Goal: Communication & Community: Share content

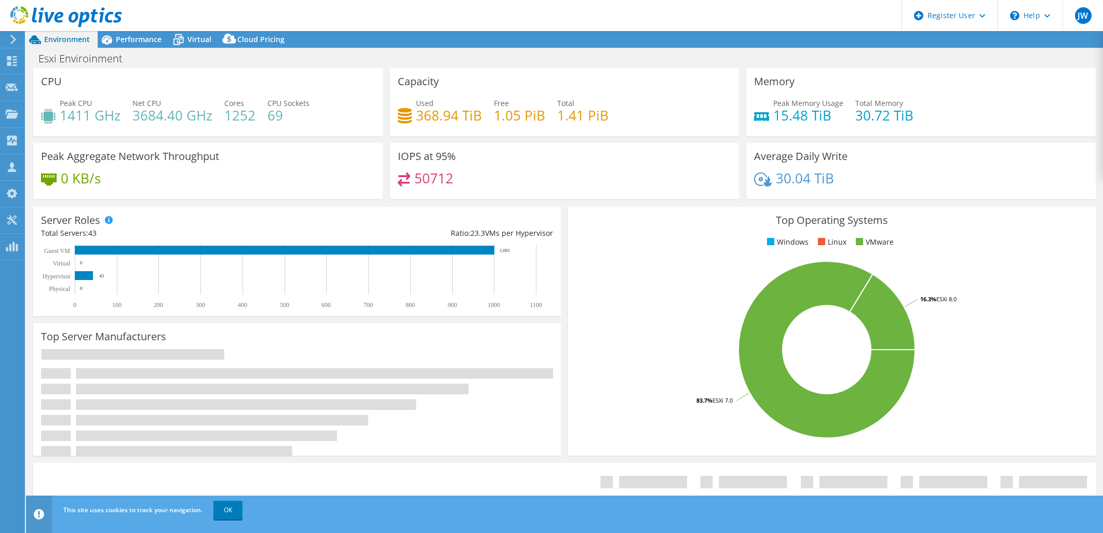
select select "USD"
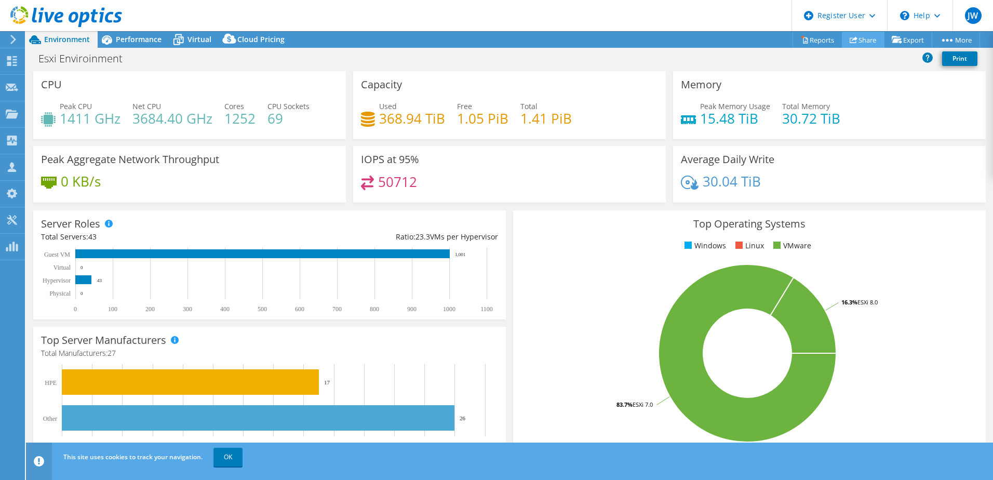
click at [859, 39] on link "Share" at bounding box center [863, 40] width 43 height 16
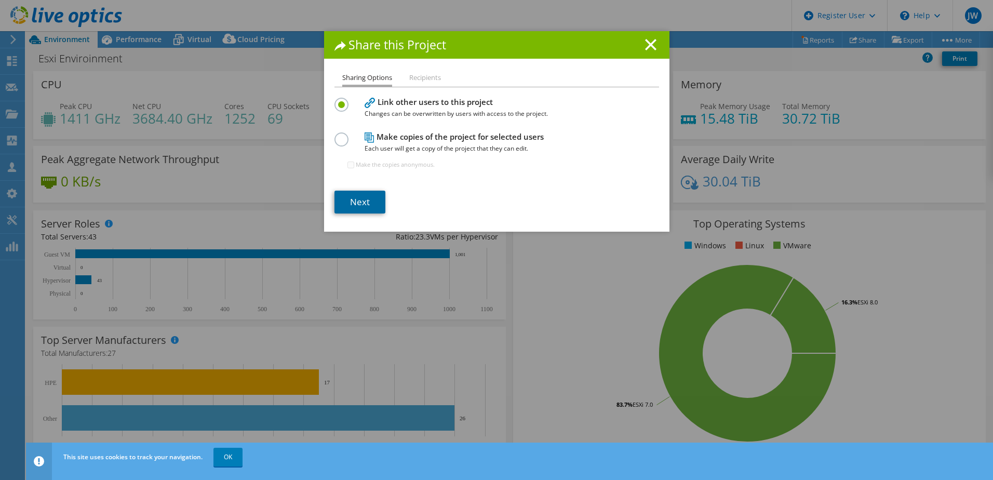
click at [348, 202] on link "Next" at bounding box center [360, 202] width 51 height 23
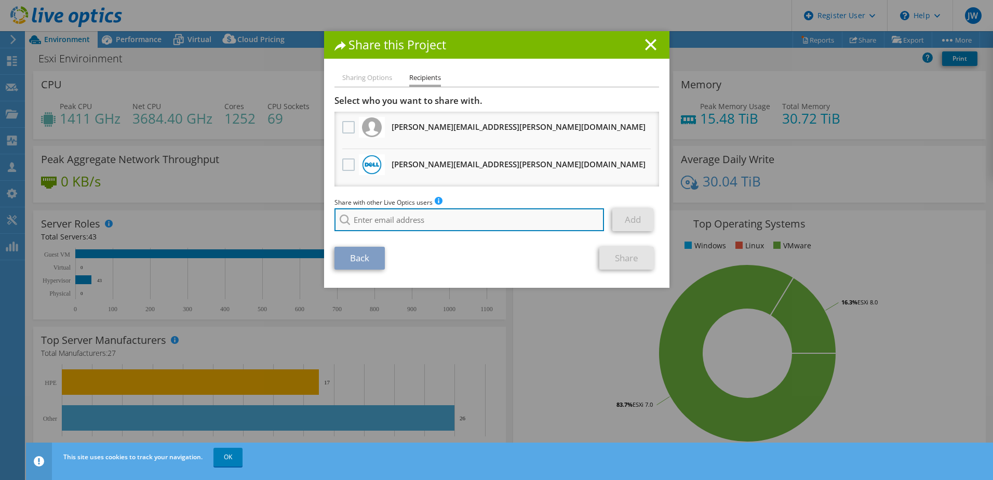
click at [367, 221] on input "search" at bounding box center [470, 219] width 270 height 23
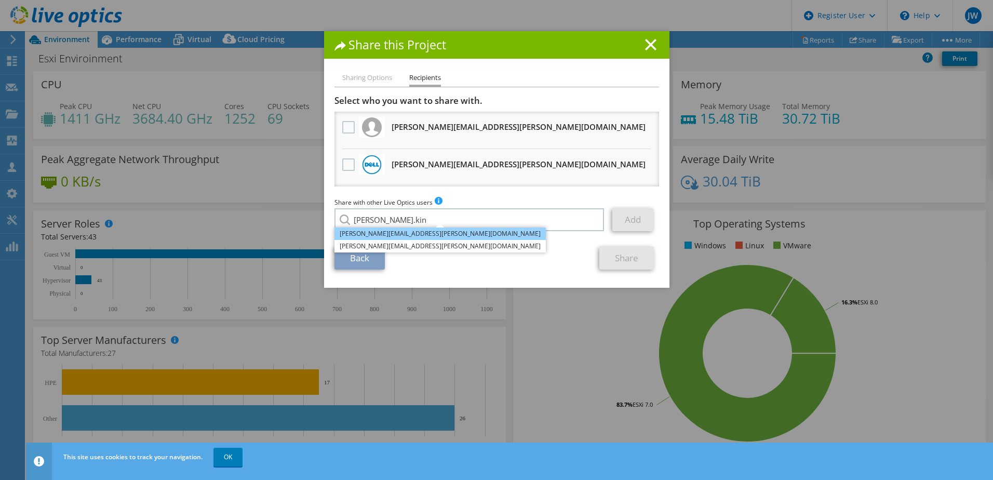
click at [358, 229] on li "[PERSON_NAME][EMAIL_ADDRESS][PERSON_NAME][DOMAIN_NAME]" at bounding box center [440, 234] width 211 height 12
type input "[PERSON_NAME][EMAIL_ADDRESS][PERSON_NAME][DOMAIN_NAME]"
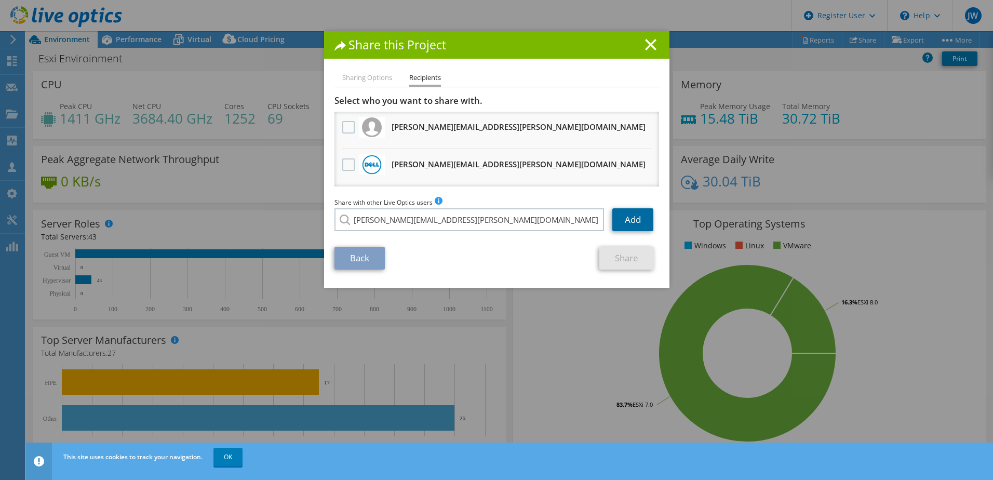
click at [629, 222] on link "Add" at bounding box center [632, 219] width 41 height 23
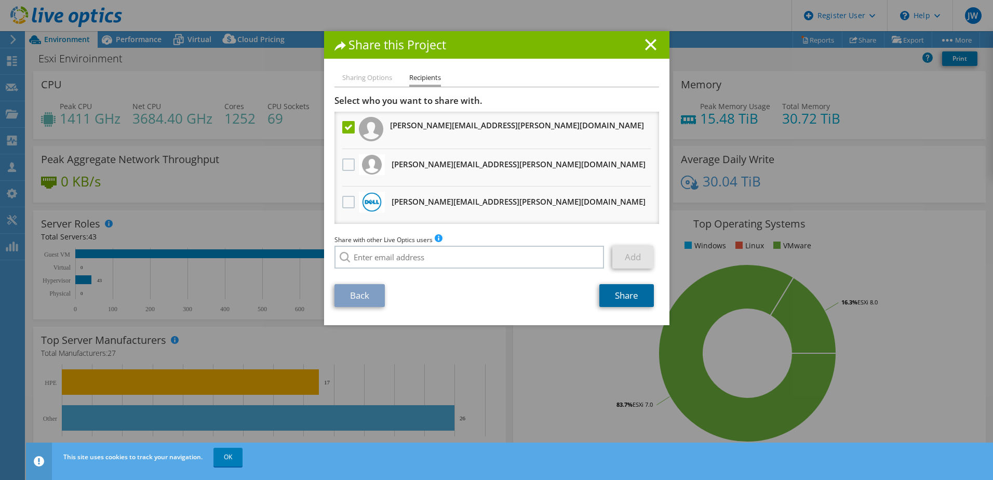
click at [622, 292] on link "Share" at bounding box center [626, 295] width 55 height 23
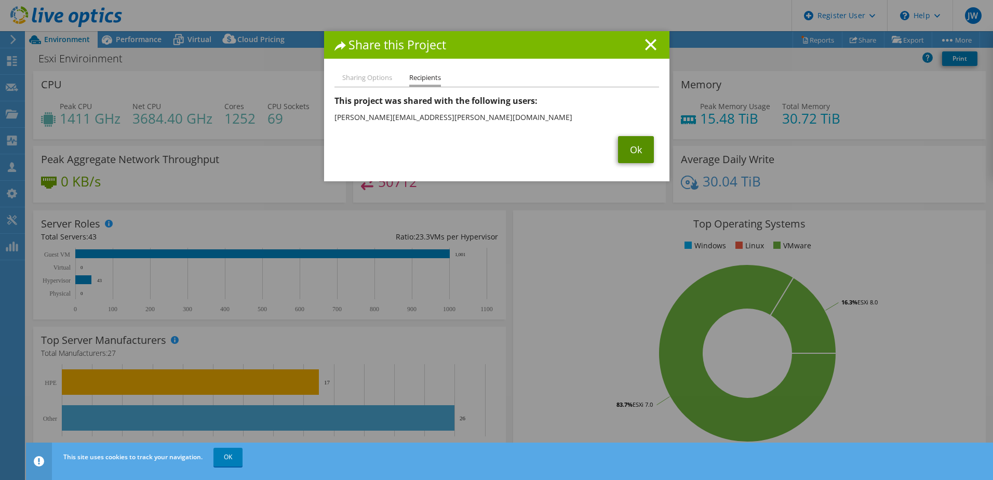
drag, startPoint x: 630, startPoint y: 150, endPoint x: 644, endPoint y: 94, distance: 57.8
click at [630, 149] on link "Ok" at bounding box center [636, 149] width 36 height 27
